Goal: Information Seeking & Learning: Learn about a topic

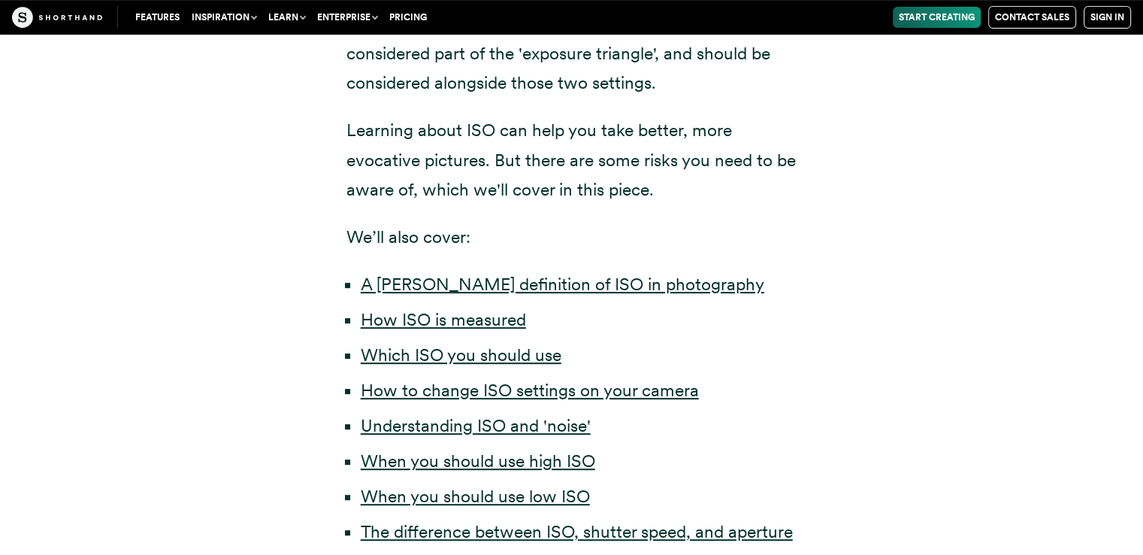
scroll to position [626, 0]
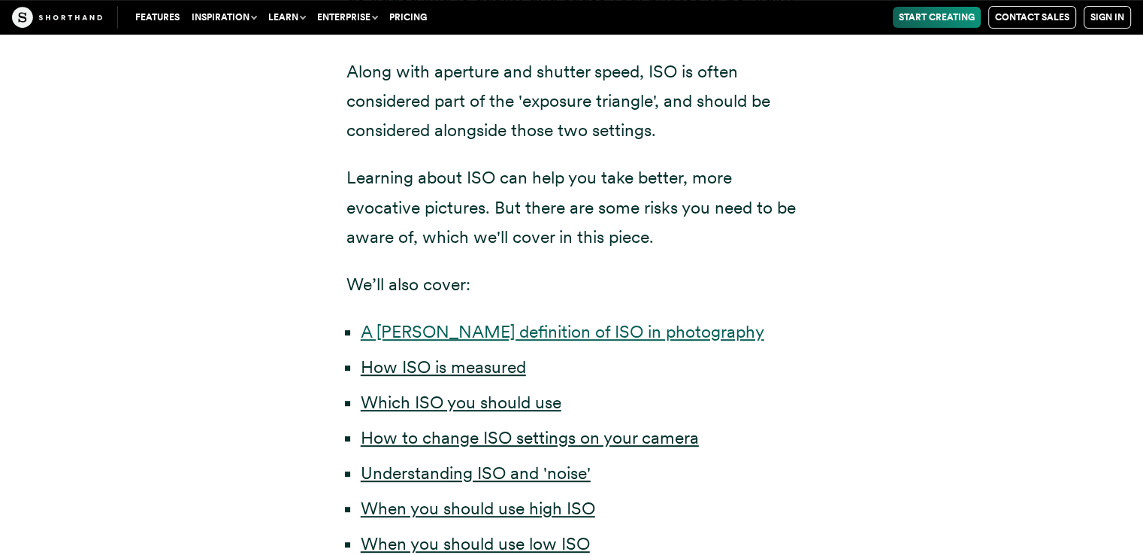
click at [515, 322] on link "A [PERSON_NAME] definition of ISO in photography" at bounding box center [563, 331] width 404 height 21
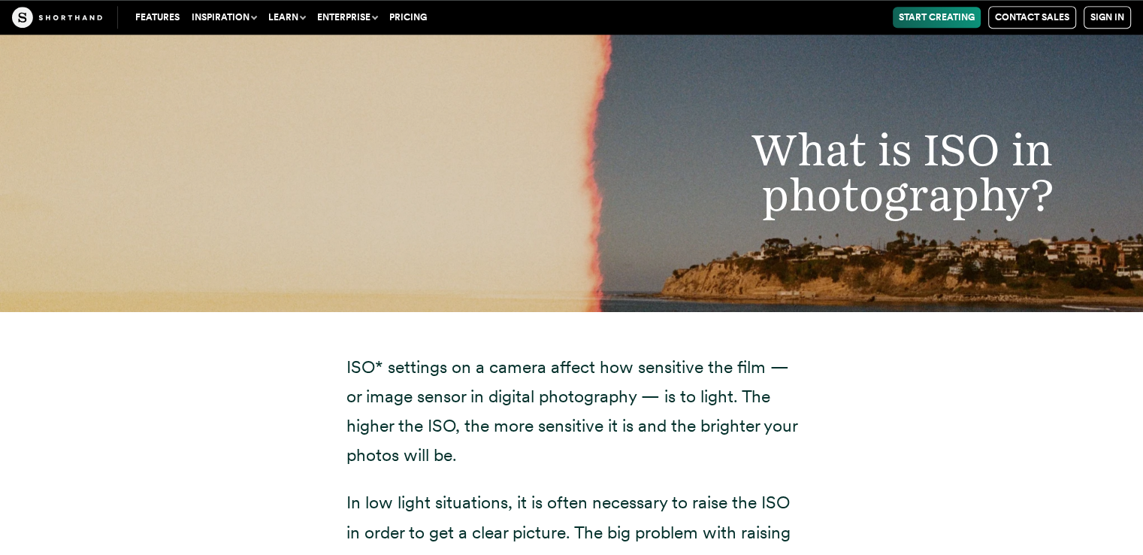
scroll to position [1759, 0]
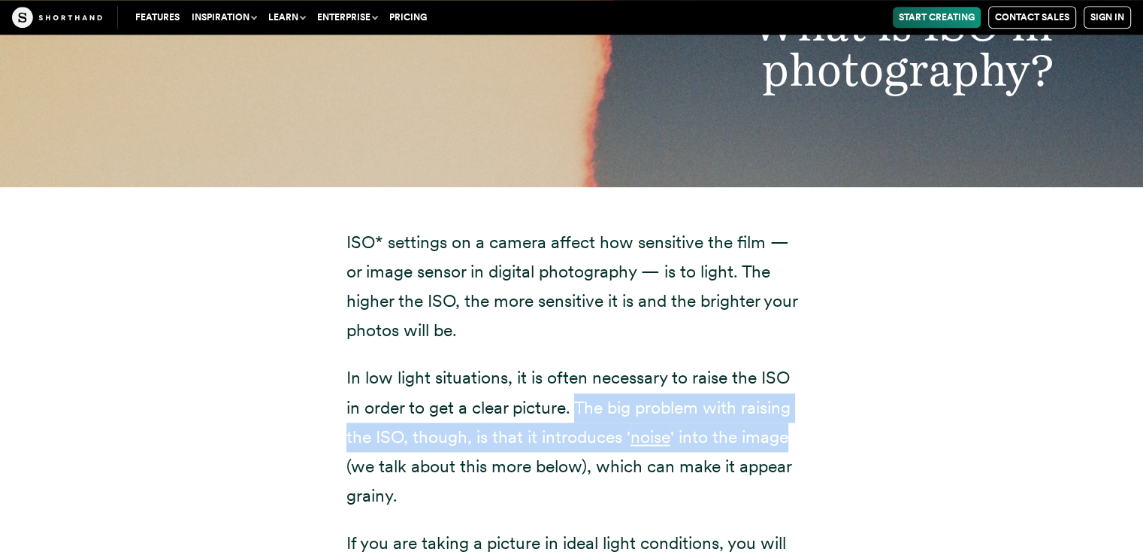
drag, startPoint x: 579, startPoint y: 409, endPoint x: 784, endPoint y: 437, distance: 206.3
click at [784, 437] on p "In low light situations, it is often necessary to raise the ISO in order to get…" at bounding box center [571, 436] width 451 height 147
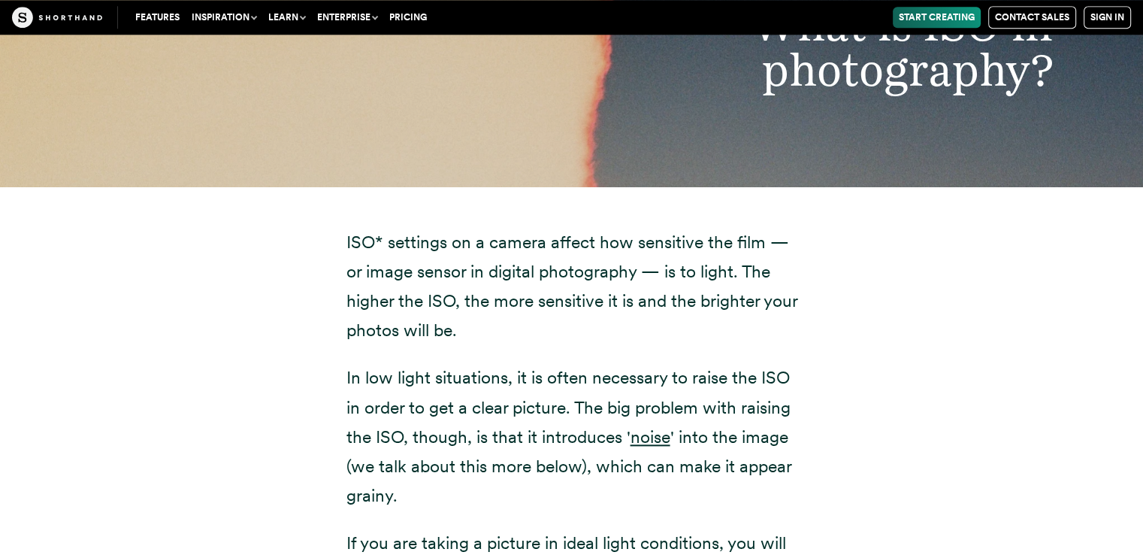
click at [591, 488] on p "In low light situations, it is often necessary to raise the ISO in order to get…" at bounding box center [571, 436] width 451 height 147
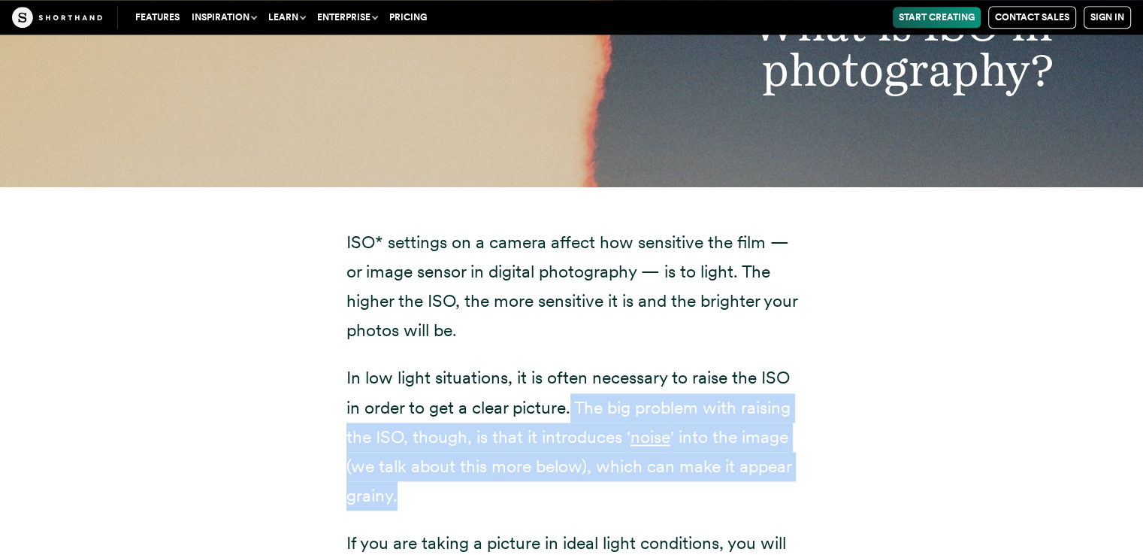
drag, startPoint x: 572, startPoint y: 401, endPoint x: 800, endPoint y: 501, distance: 248.4
click at [800, 501] on div "ISO* settings on a camera affect how sensitive the film — or image sensor in di…" at bounding box center [571, 560] width 511 height 749
copy p "The big problem with raising the ISO, though, is that it introduces ' noise ' i…"
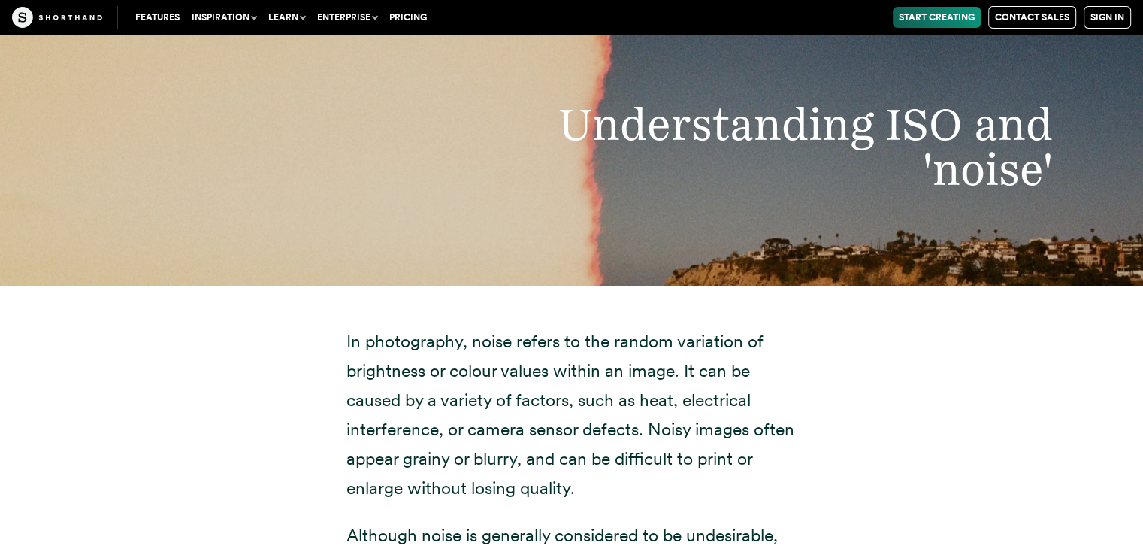
scroll to position [5767, 0]
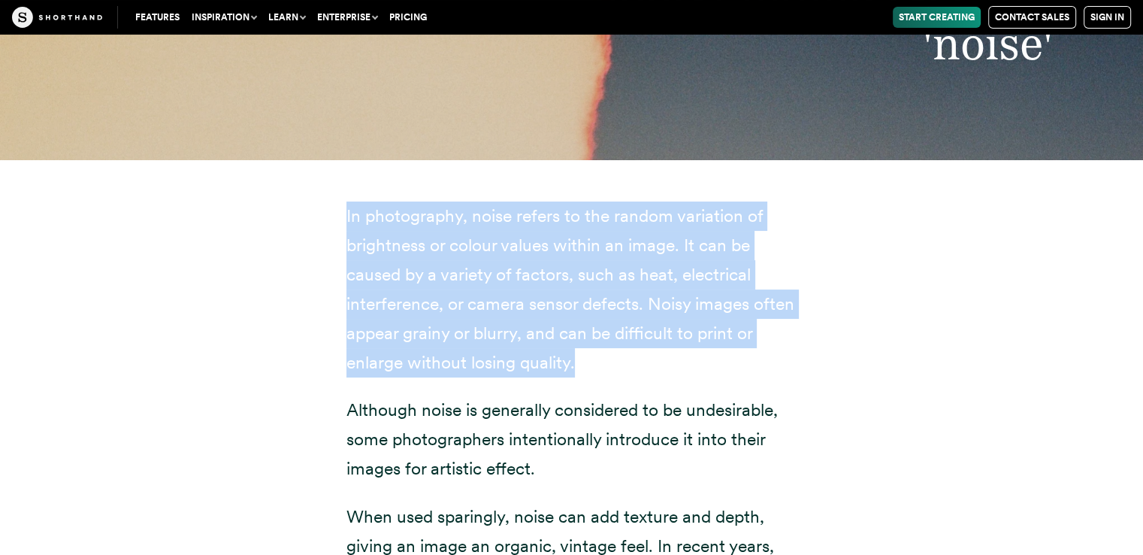
drag, startPoint x: 346, startPoint y: 213, endPoint x: 624, endPoint y: 356, distance: 312.3
click at [624, 356] on p "In photography, noise refers to the random variation of brightness or colour va…" at bounding box center [571, 289] width 451 height 177
copy p "In photography, noise refers to the random variation of brightness or colour va…"
drag, startPoint x: 563, startPoint y: 473, endPoint x: 523, endPoint y: 463, distance: 41.2
click at [559, 473] on p "Although noise is generally considered to be undesirable, some photographers in…" at bounding box center [571, 439] width 451 height 88
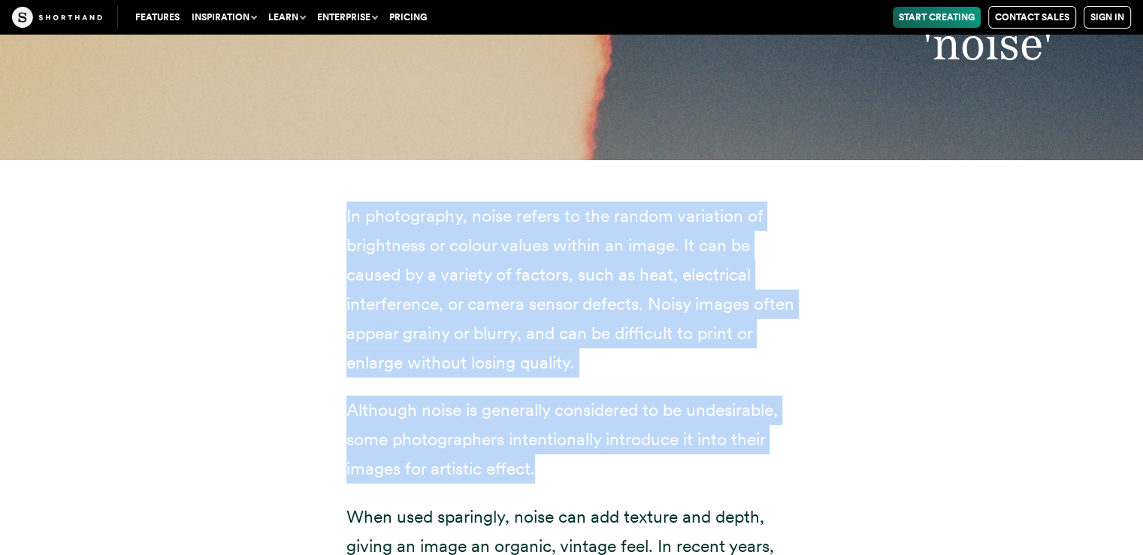
drag, startPoint x: 534, startPoint y: 462, endPoint x: 313, endPoint y: 204, distance: 339.5
click at [313, 204] on div "In photography, noise refers to the random variation of brightness or colour va…" at bounding box center [572, 449] width 1022 height 578
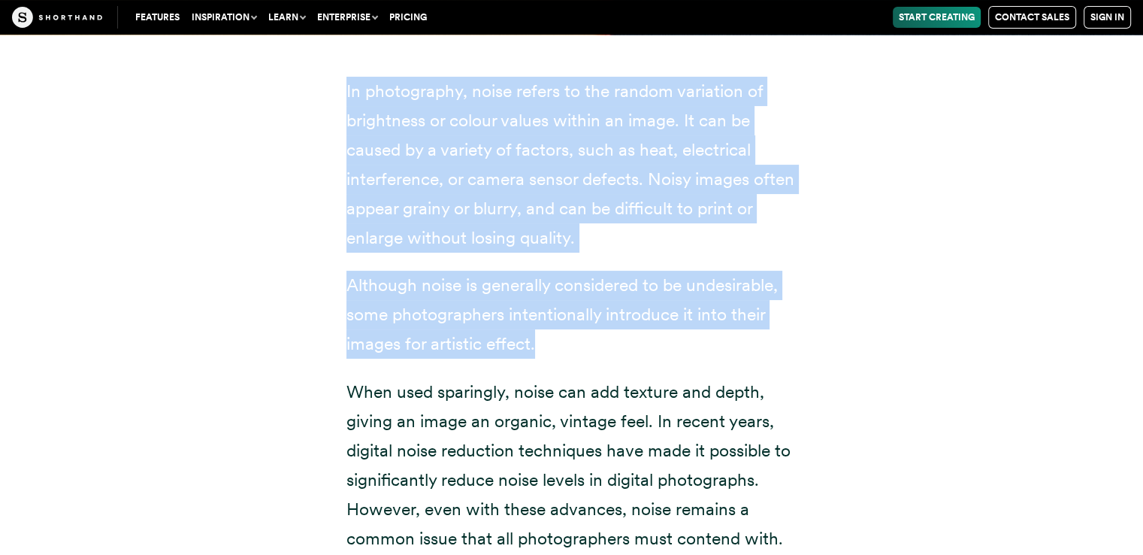
scroll to position [6018, 0]
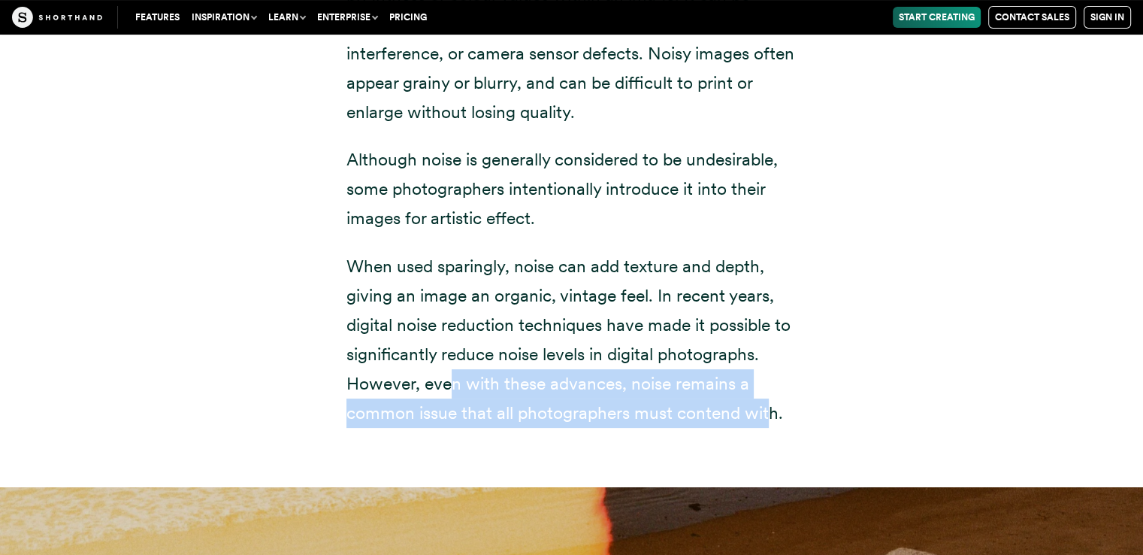
drag, startPoint x: 770, startPoint y: 413, endPoint x: 454, endPoint y: 384, distance: 317.0
click at [454, 384] on p "When used sparingly, noise can add texture and depth, giving an image an organi…" at bounding box center [571, 340] width 451 height 177
click at [762, 410] on p "When used sparingly, noise can add texture and depth, giving an image an organi…" at bounding box center [571, 340] width 451 height 177
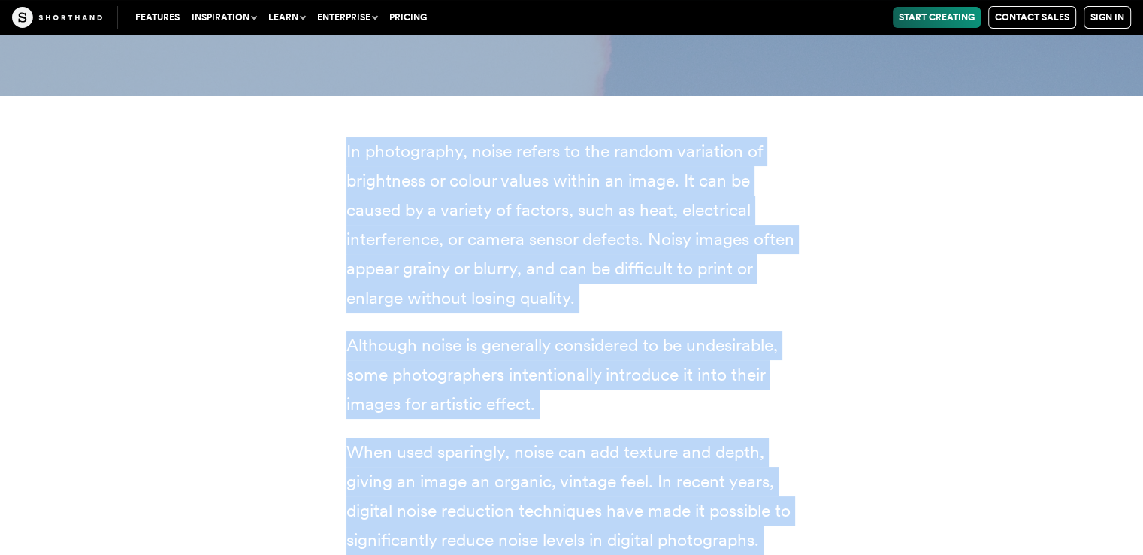
scroll to position [5516, 0]
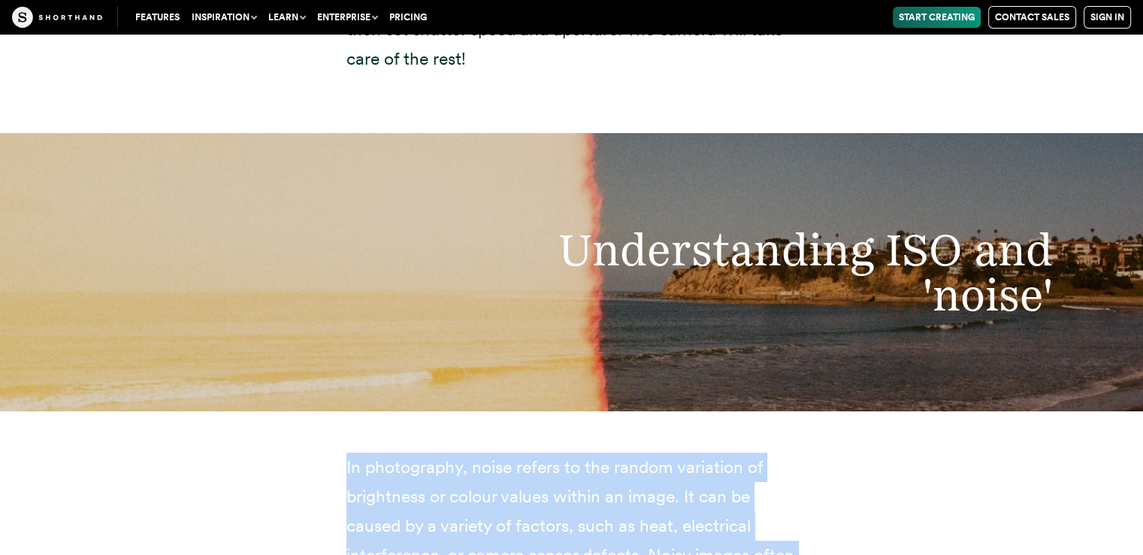
drag, startPoint x: 773, startPoint y: 410, endPoint x: 339, endPoint y: 467, distance: 437.4
copy div "In photography, noise refers to the random variation of brightness or colour va…"
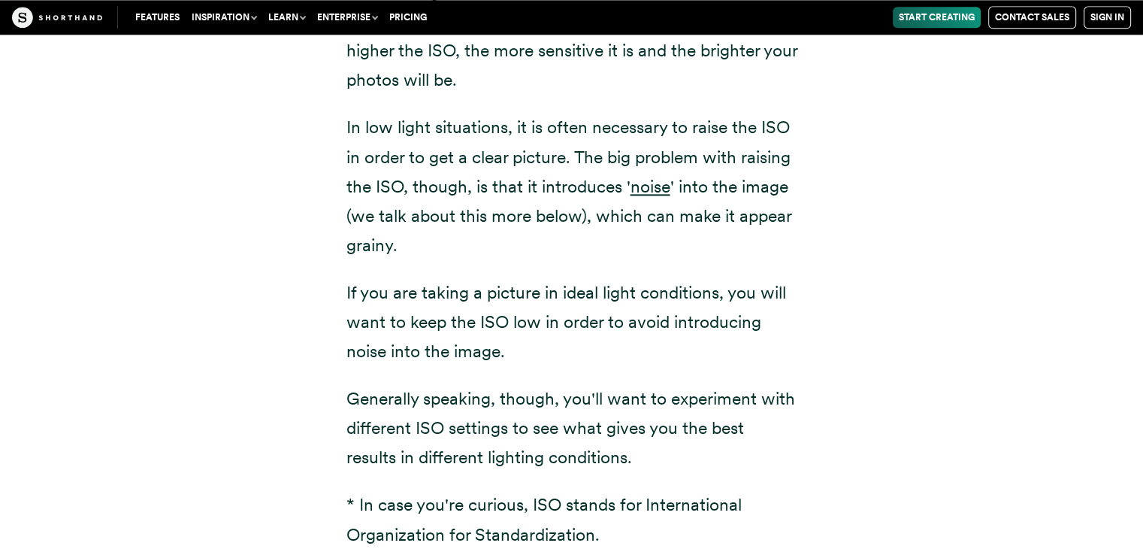
scroll to position [2010, 0]
drag, startPoint x: 522, startPoint y: 186, endPoint x: 664, endPoint y: 184, distance: 142.1
click at [664, 184] on p "In low light situations, it is often necessary to raise the ISO in order to get…" at bounding box center [571, 185] width 451 height 147
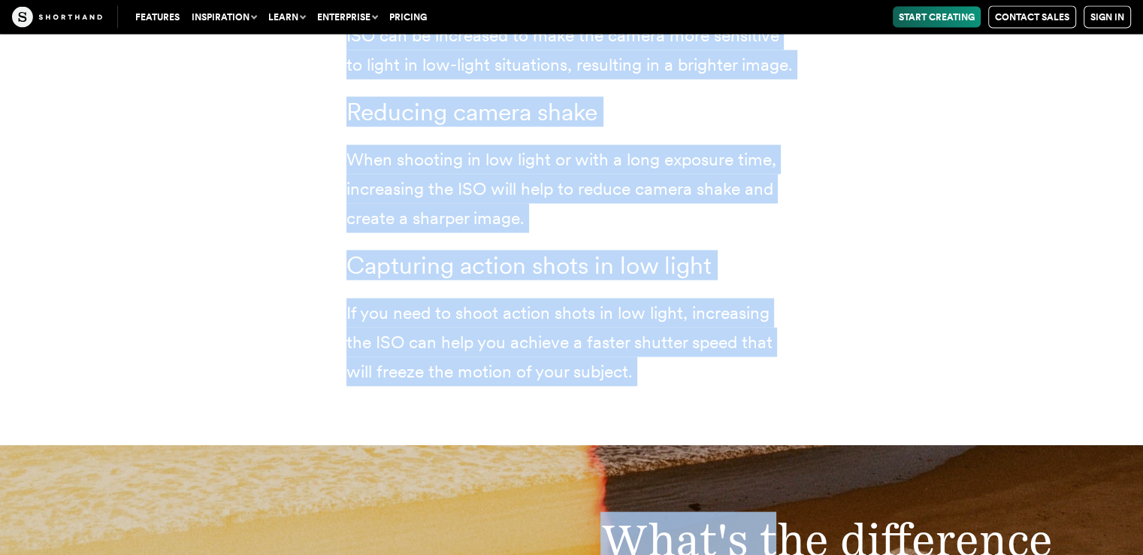
scroll to position [8648, 0]
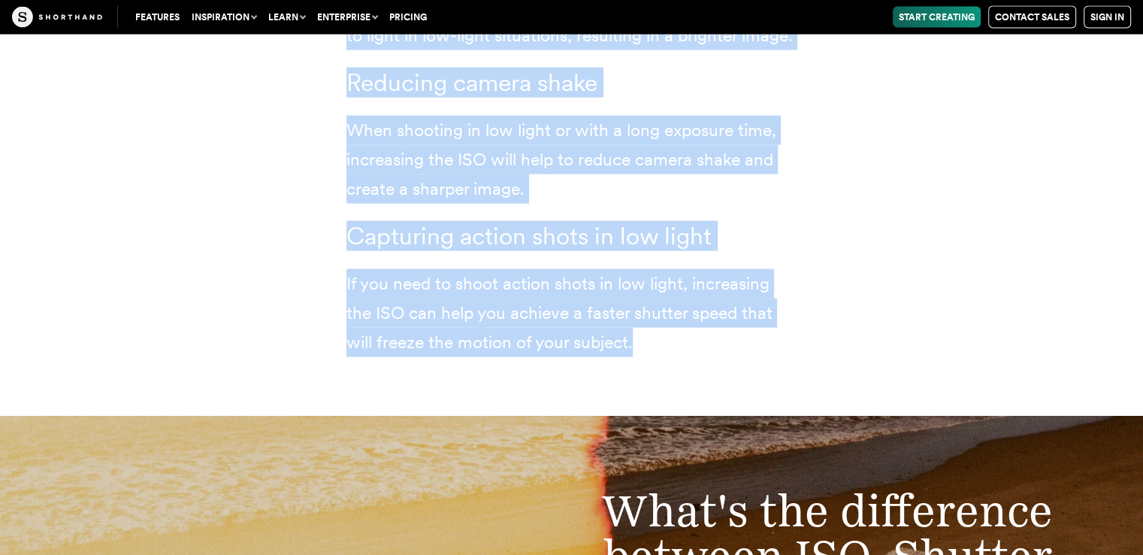
drag, startPoint x: 348, startPoint y: 440, endPoint x: 731, endPoint y: 368, distance: 390.2
copy article "When you are taking pictures in good lighting conditions, you should use low IS…"
